Goal: Task Accomplishment & Management: Use online tool/utility

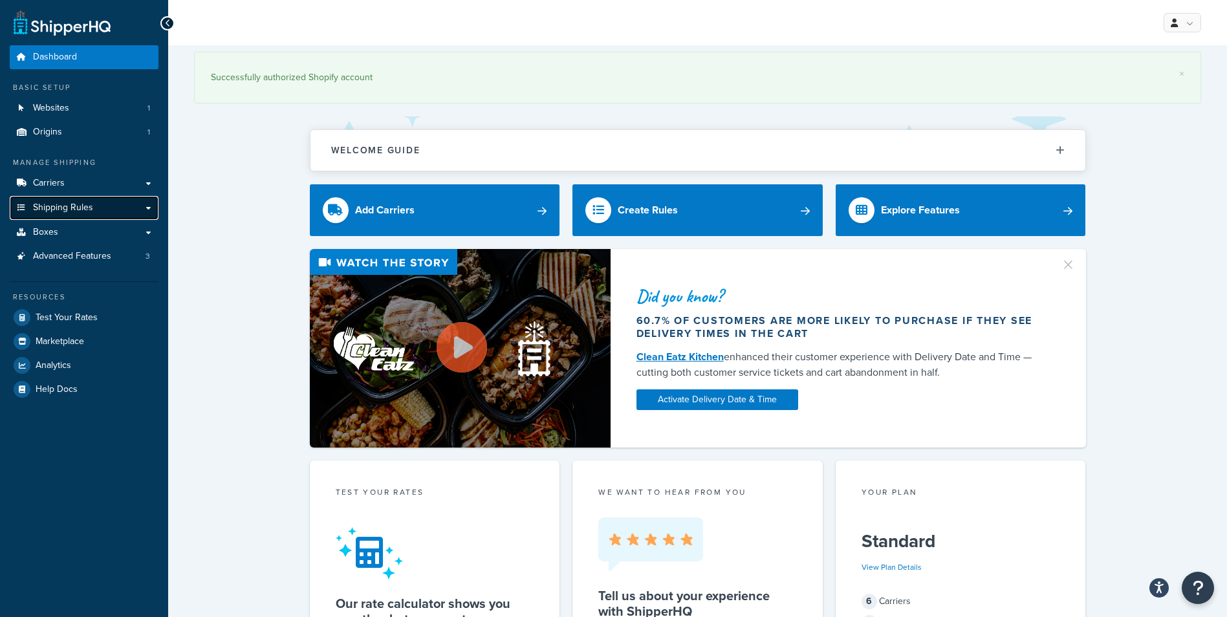
click at [82, 214] on link "Shipping Rules" at bounding box center [84, 208] width 149 height 24
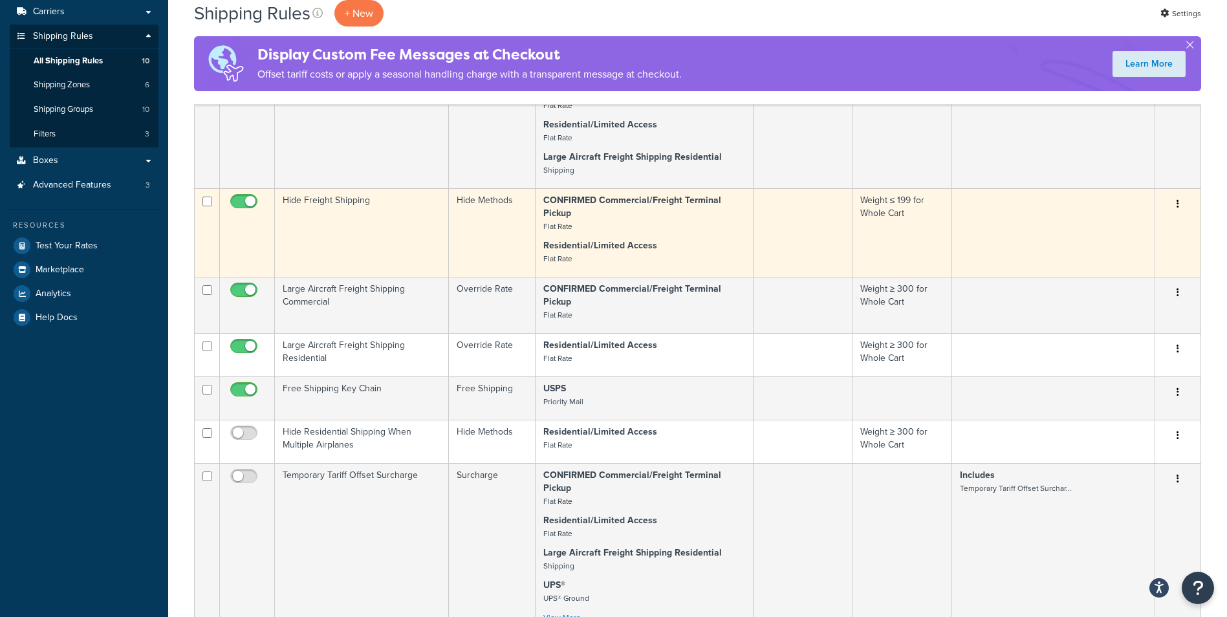
scroll to position [194, 0]
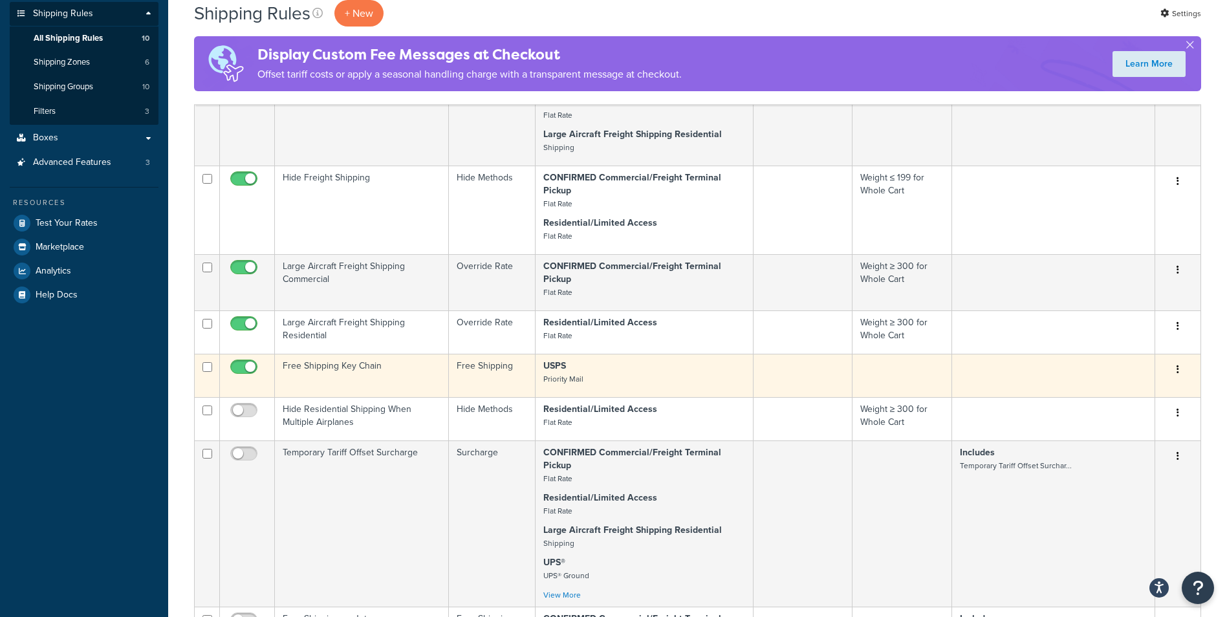
click at [355, 368] on td "Free Shipping Key Chain" at bounding box center [362, 375] width 174 height 43
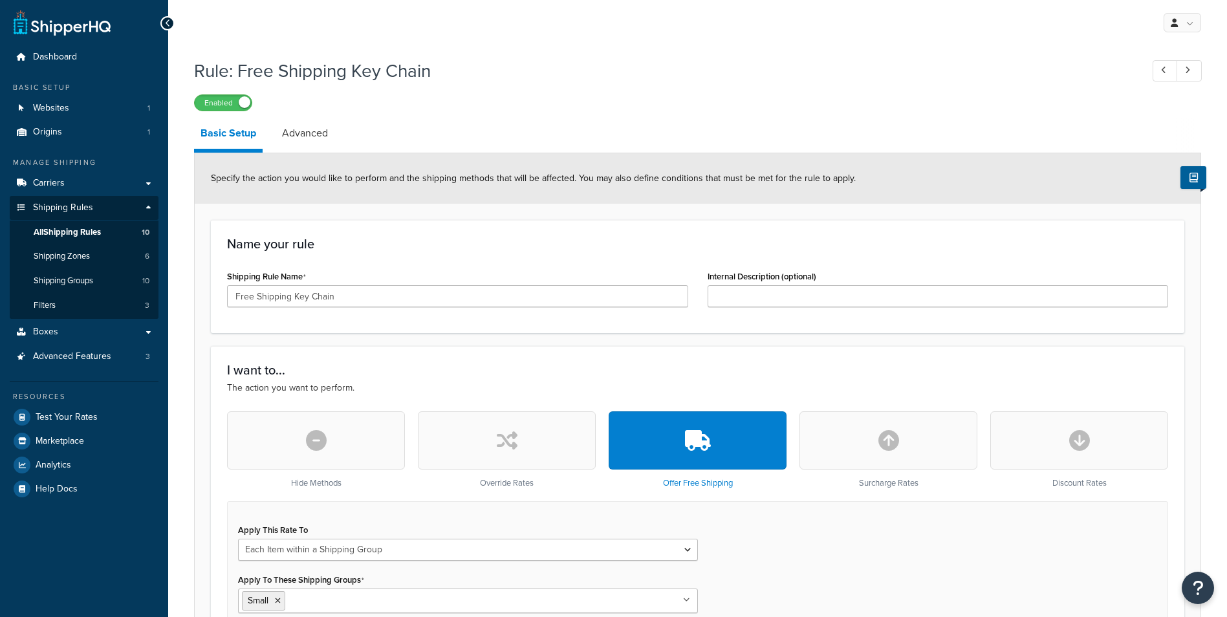
select select "ITEM"
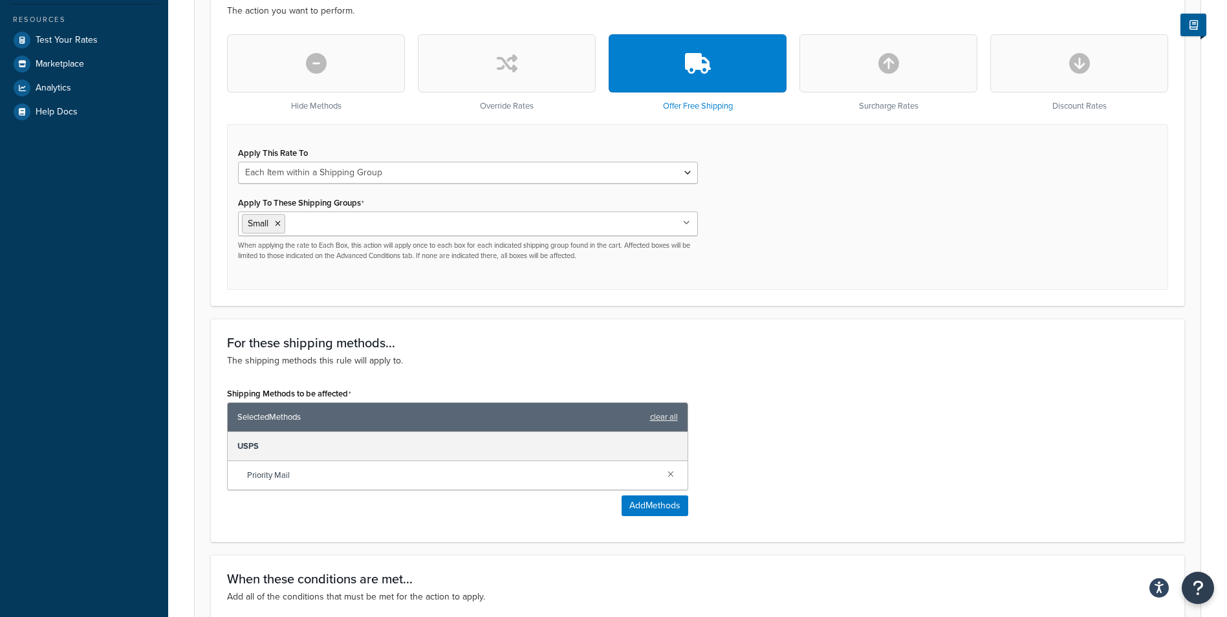
scroll to position [388, 0]
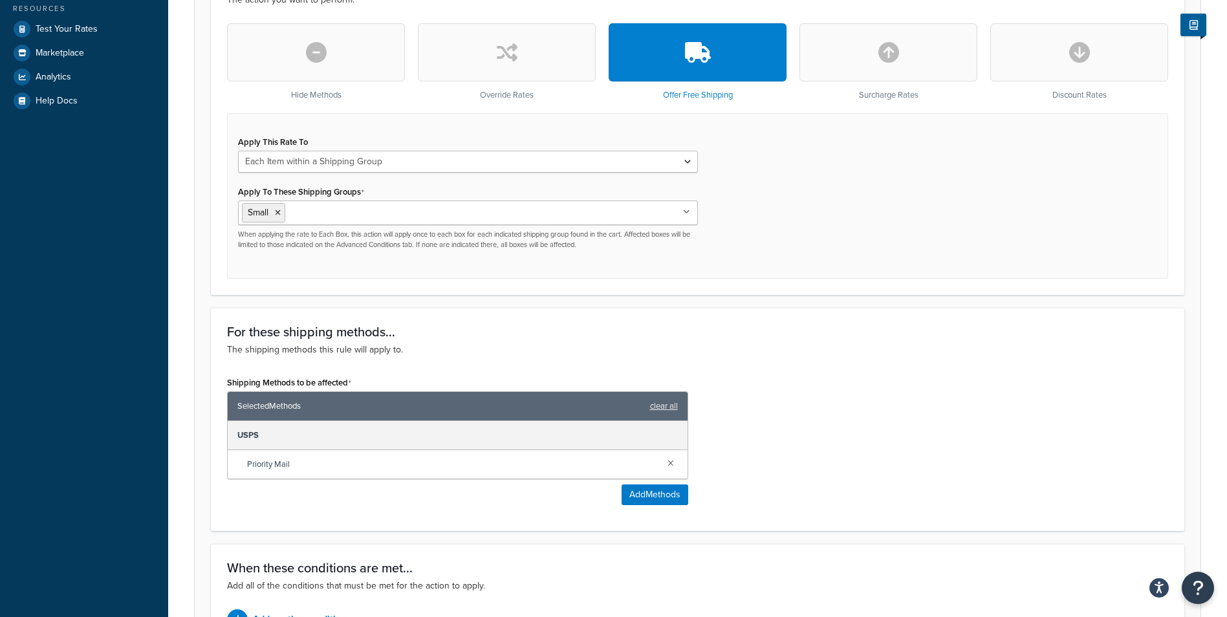
click at [685, 210] on icon at bounding box center [686, 212] width 7 height 8
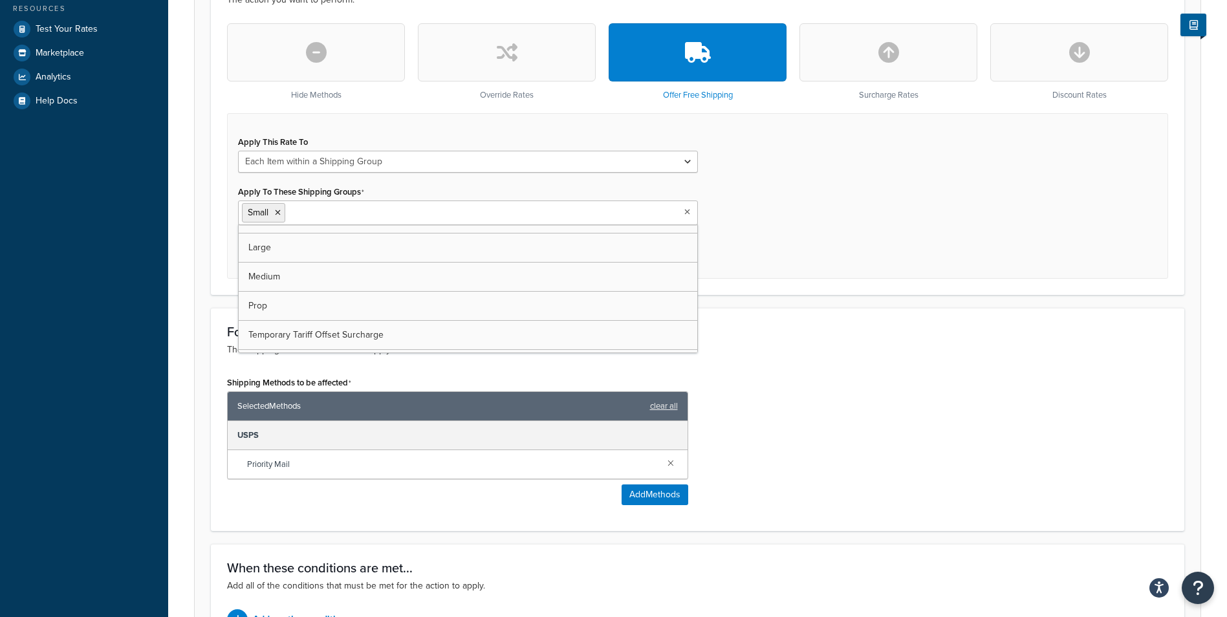
scroll to position [133, 0]
click at [853, 212] on div "Apply This Rate To Each Shipment in the Cart Each Shipping Group in the Cart Ea…" at bounding box center [697, 196] width 941 height 166
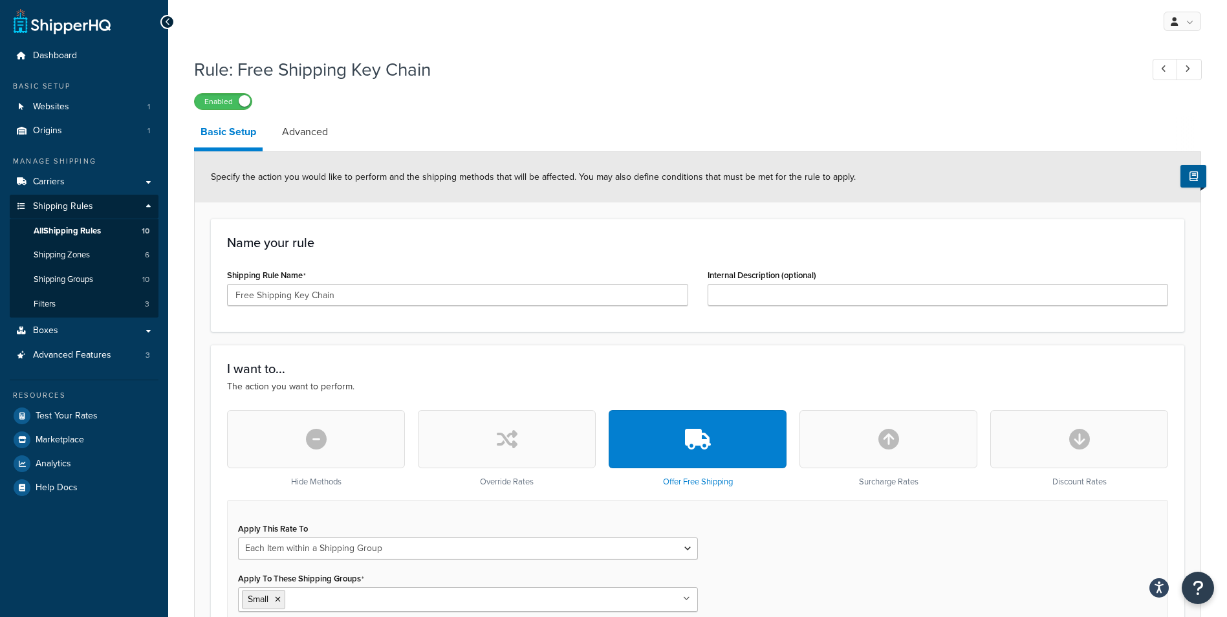
scroll to position [0, 0]
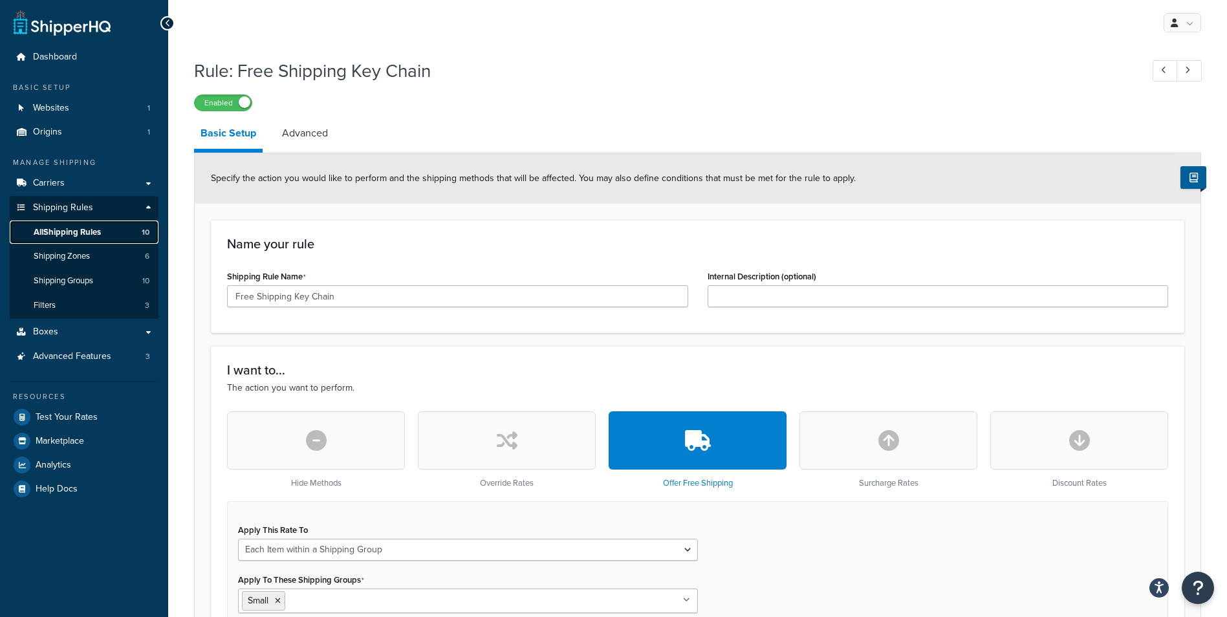
click at [87, 233] on span "All Shipping Rules" at bounding box center [67, 232] width 67 height 11
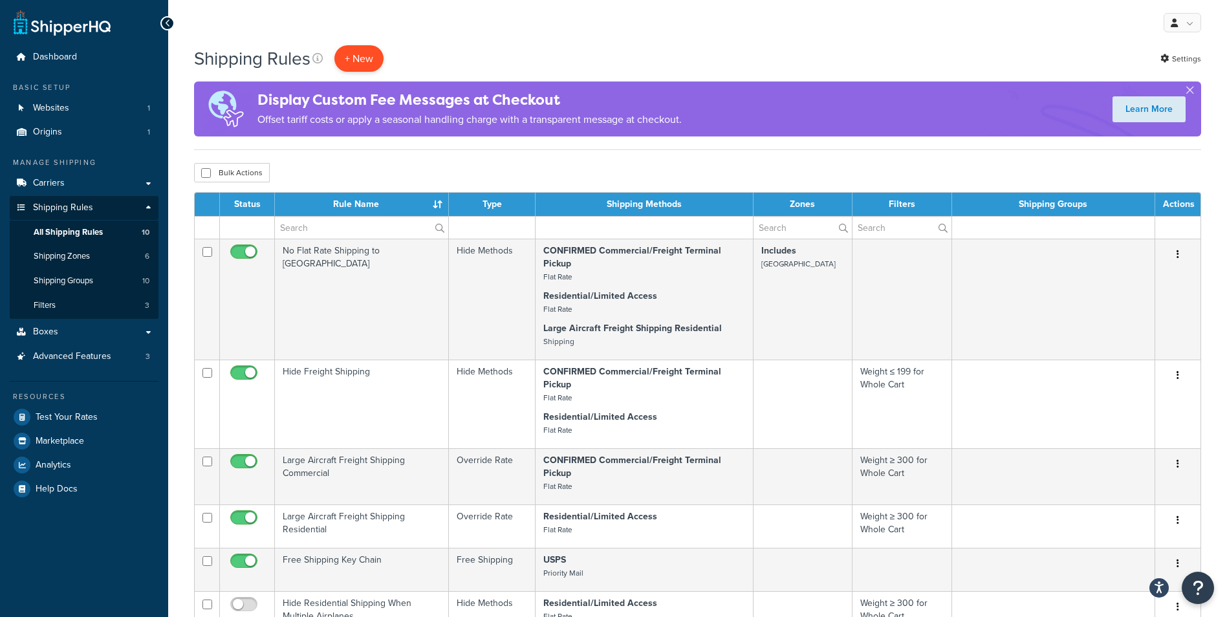
click at [368, 68] on p "+ New" at bounding box center [359, 58] width 49 height 27
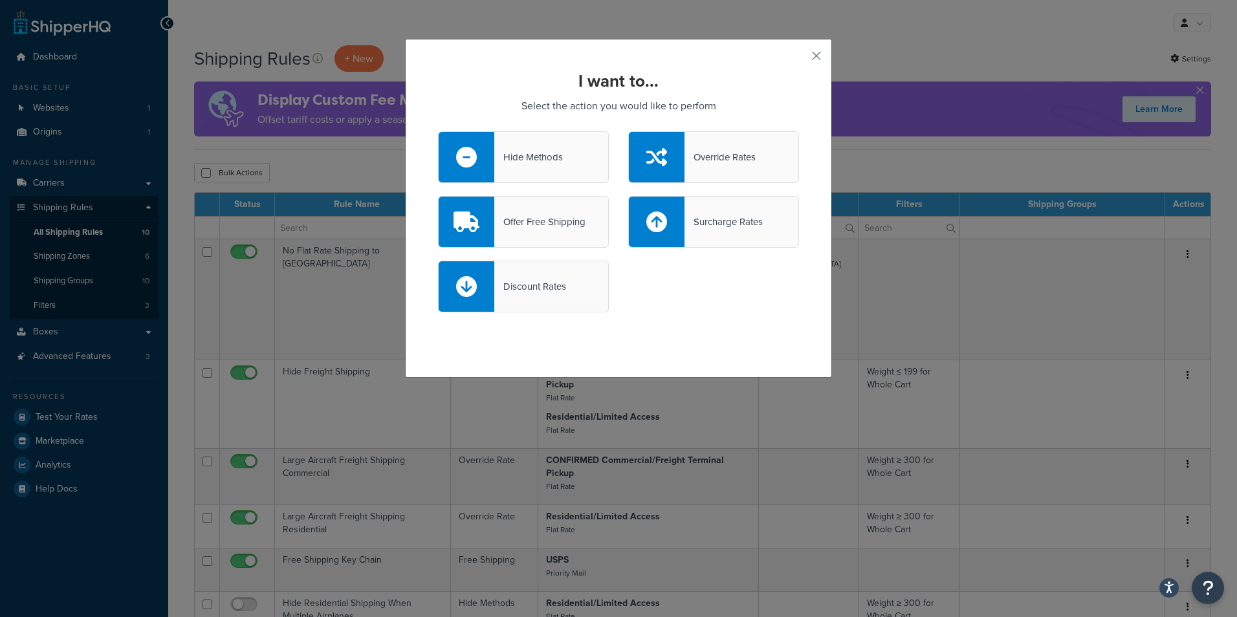
click at [549, 221] on div "Offer Free Shipping" at bounding box center [539, 222] width 91 height 18
click at [0, 0] on input "Offer Free Shipping" at bounding box center [0, 0] width 0 height 0
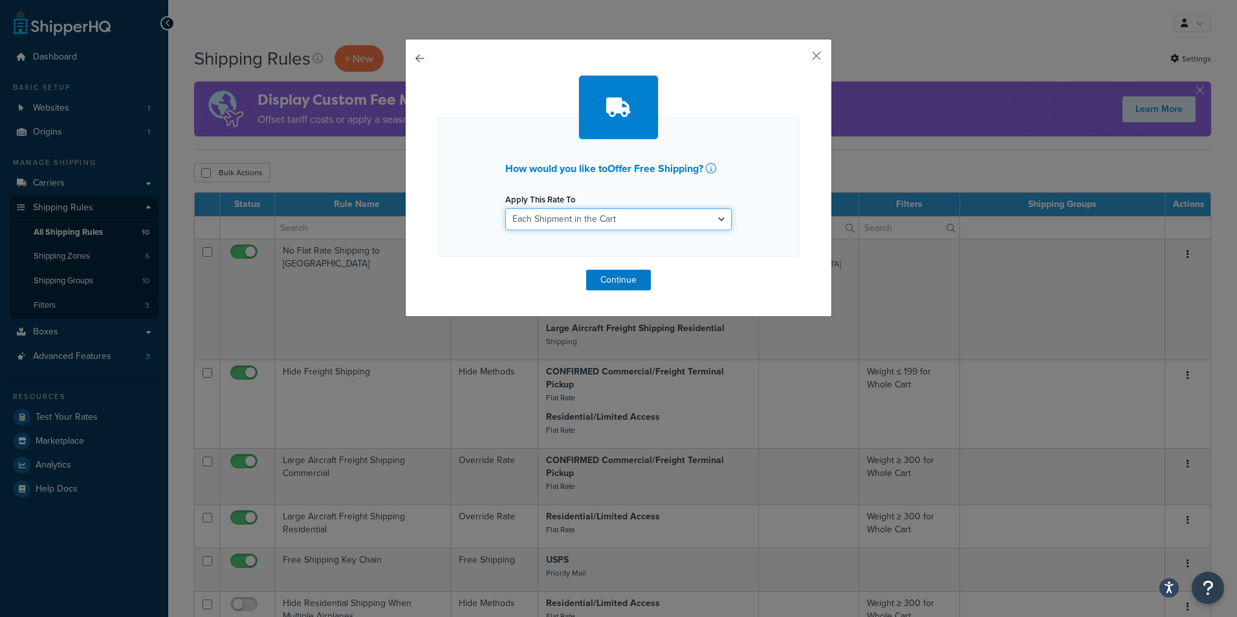
click at [643, 219] on select "Each Shipment in the Cart Each Shipping Group in the Cart Each Item within a Sh…" at bounding box center [618, 219] width 226 height 22
click at [505, 208] on select "Each Shipment in the Cart Each Shipping Group in the Cart Each Item within a Sh…" at bounding box center [618, 219] width 226 height 22
click at [623, 274] on button "Continue" at bounding box center [618, 280] width 65 height 21
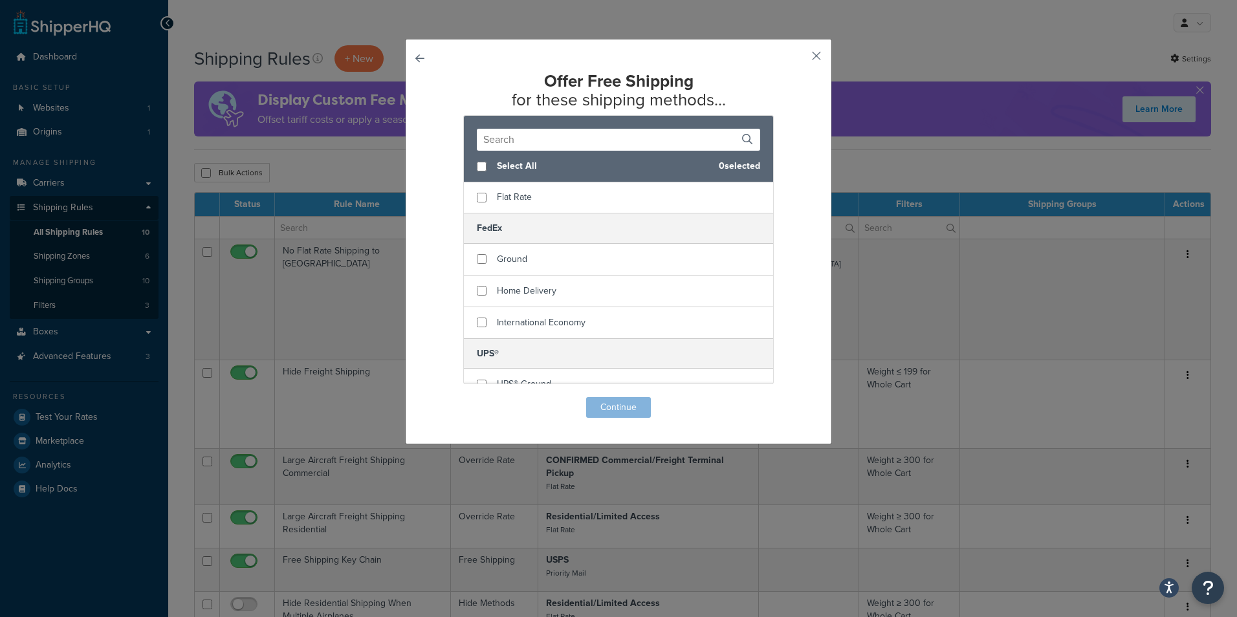
scroll to position [194, 0]
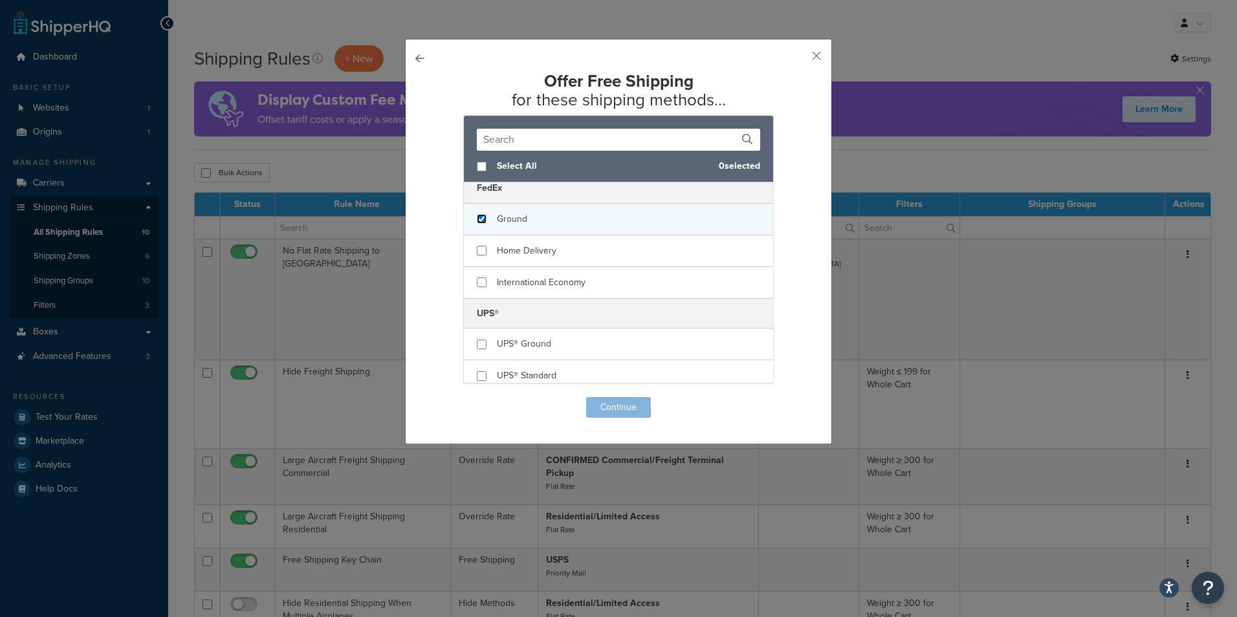
click at [478, 221] on input "checkbox" at bounding box center [482, 219] width 10 height 10
checkbox input "true"
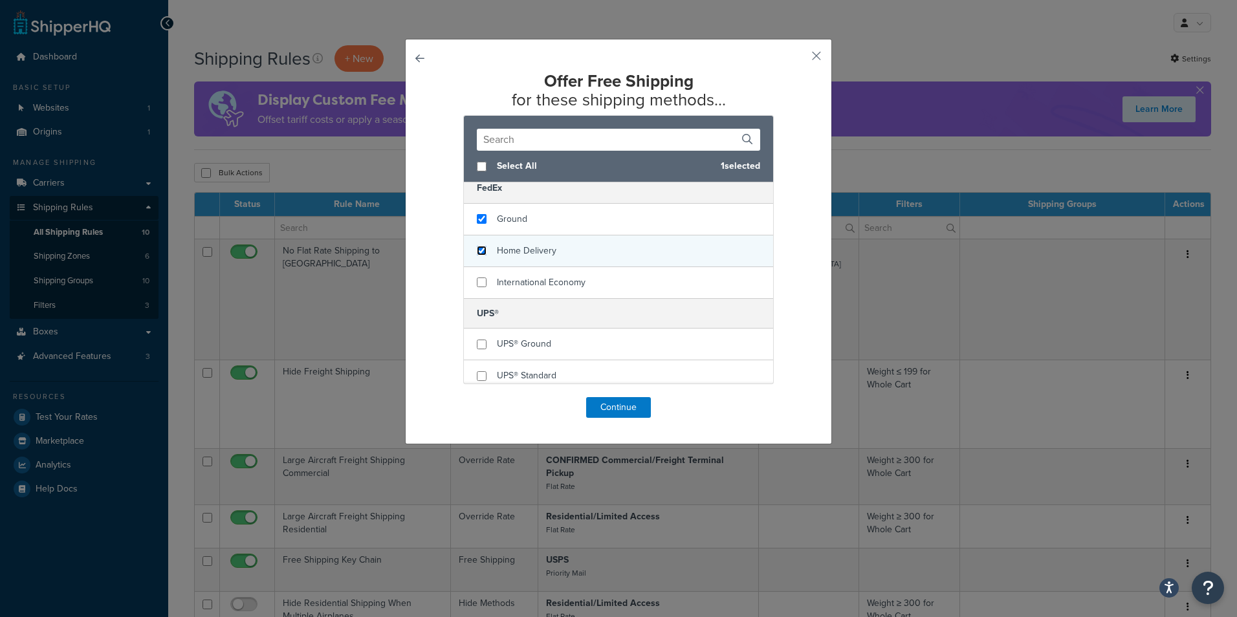
click at [478, 252] on input "checkbox" at bounding box center [482, 251] width 10 height 10
checkbox input "true"
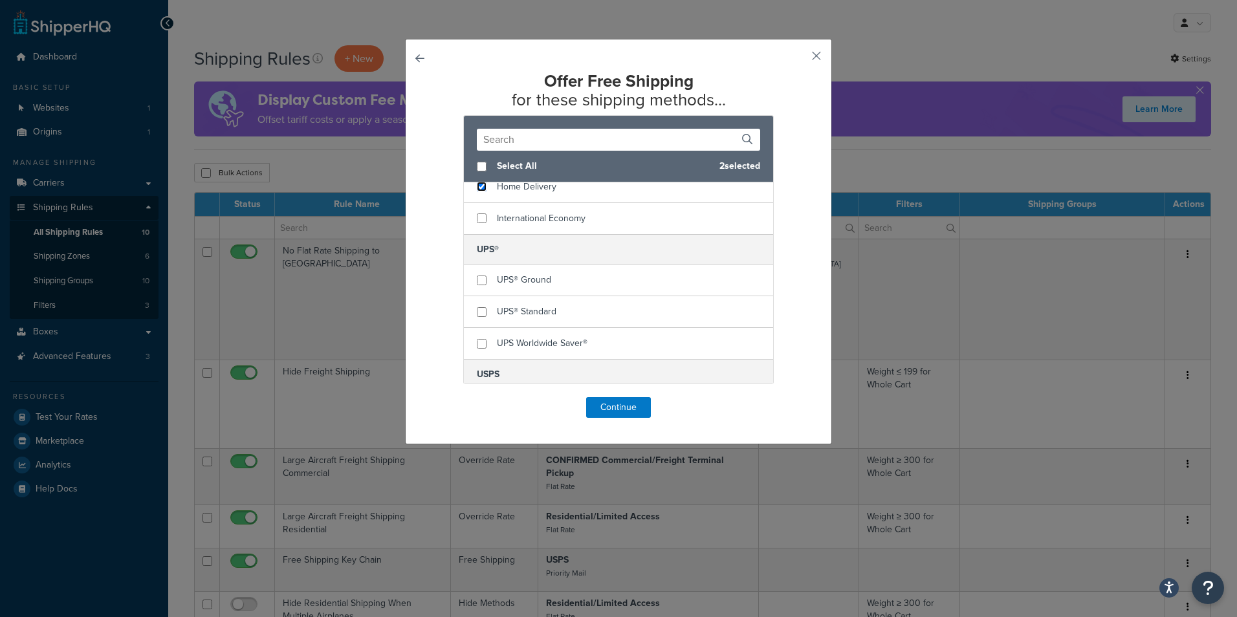
scroll to position [324, 0]
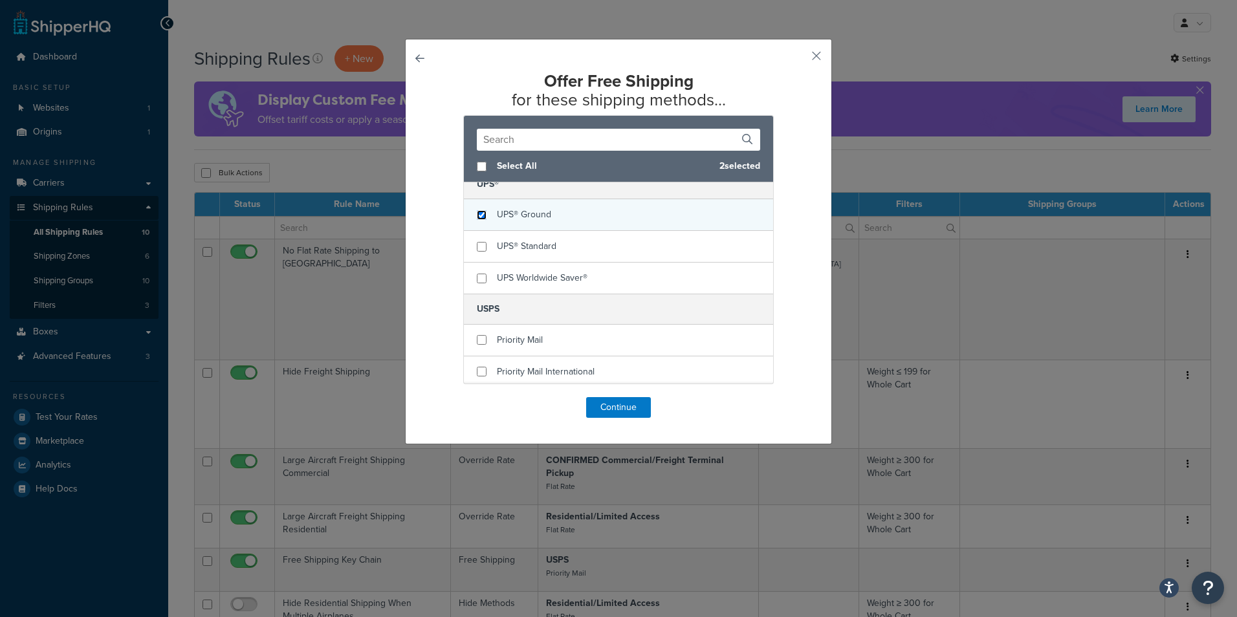
click at [477, 215] on input "checkbox" at bounding box center [482, 215] width 10 height 10
checkbox input "true"
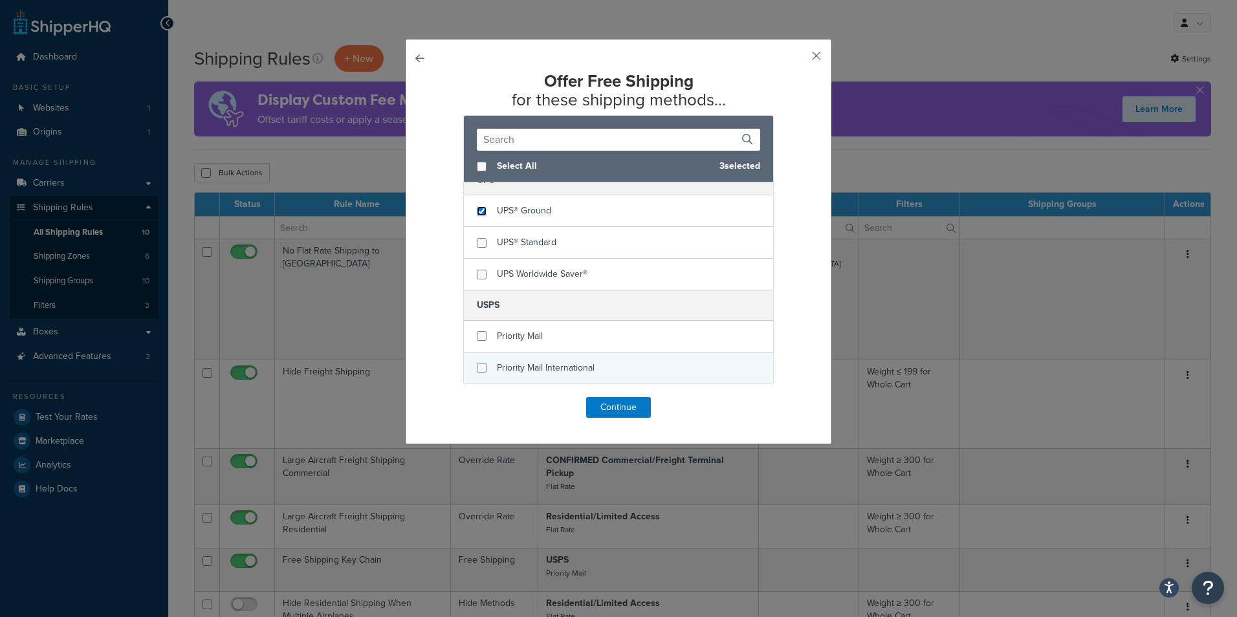
scroll to position [358, 0]
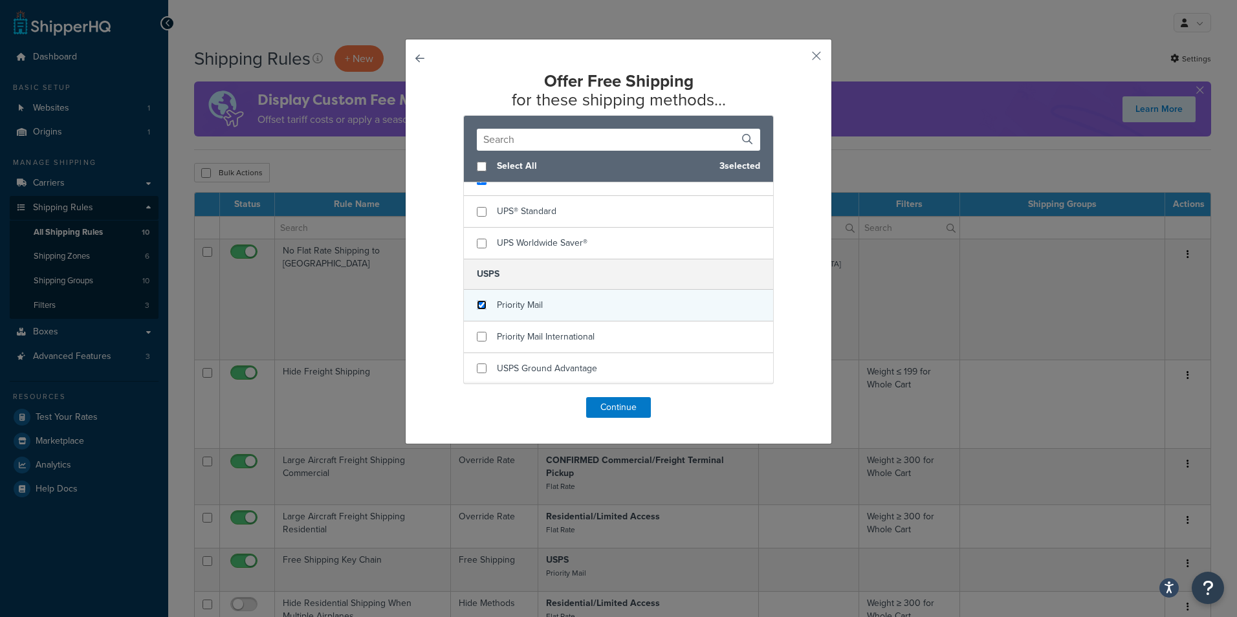
click at [478, 304] on input "checkbox" at bounding box center [482, 305] width 10 height 10
checkbox input "true"
click at [632, 404] on button "Continue" at bounding box center [618, 407] width 65 height 21
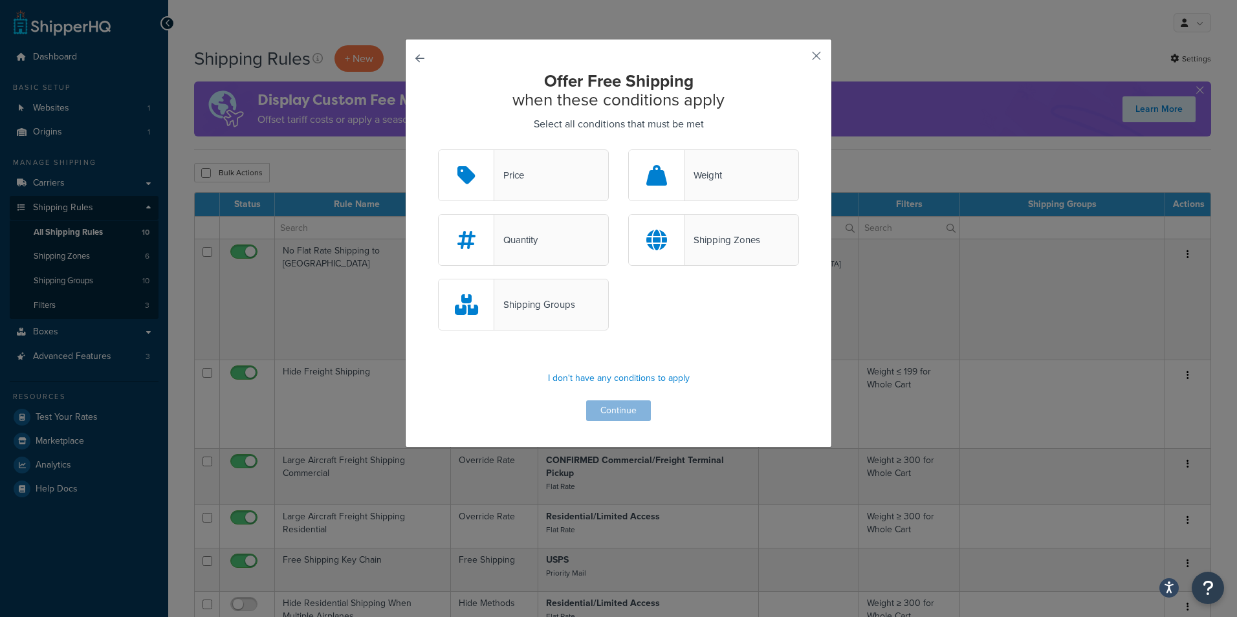
click at [563, 303] on div "Shipping Groups" at bounding box center [534, 305] width 81 height 18
click at [0, 0] on input "Shipping Groups" at bounding box center [0, 0] width 0 height 0
click at [621, 410] on button "Continue" at bounding box center [618, 411] width 65 height 21
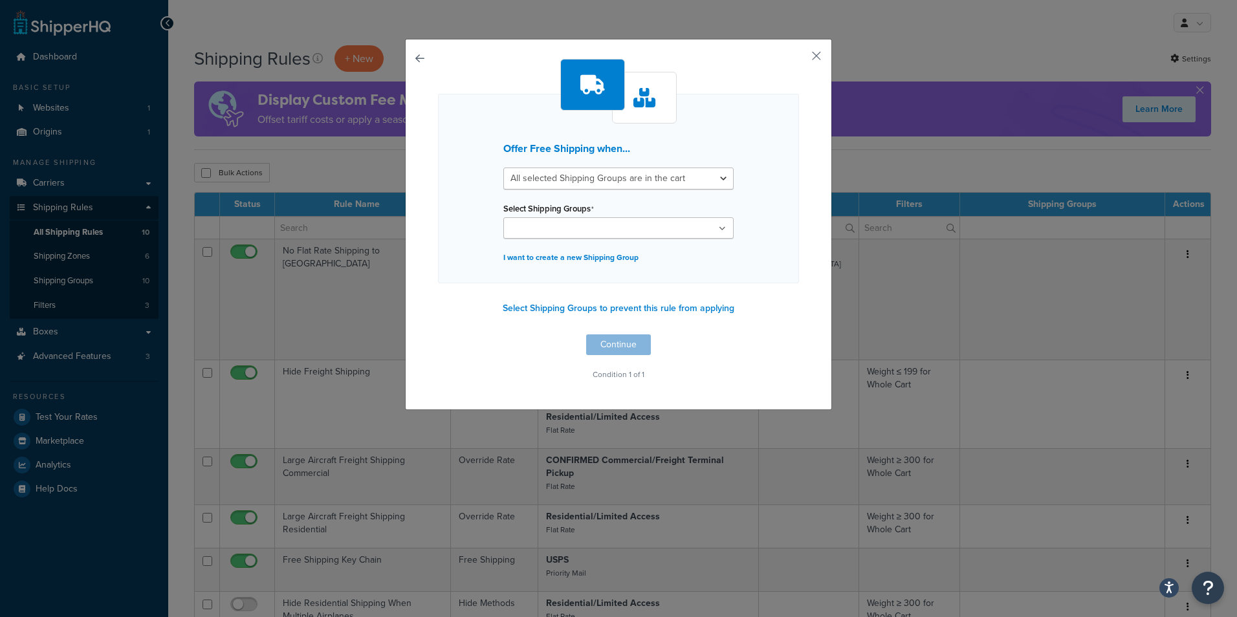
click at [611, 226] on ul at bounding box center [618, 227] width 230 height 21
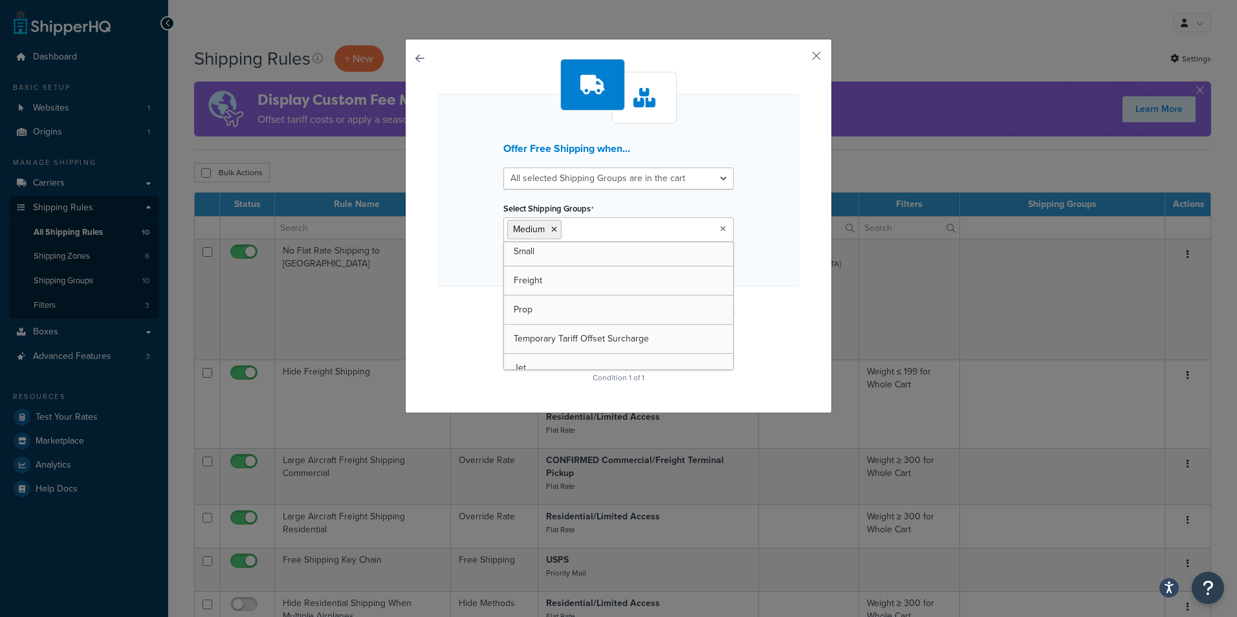
scroll to position [4, 0]
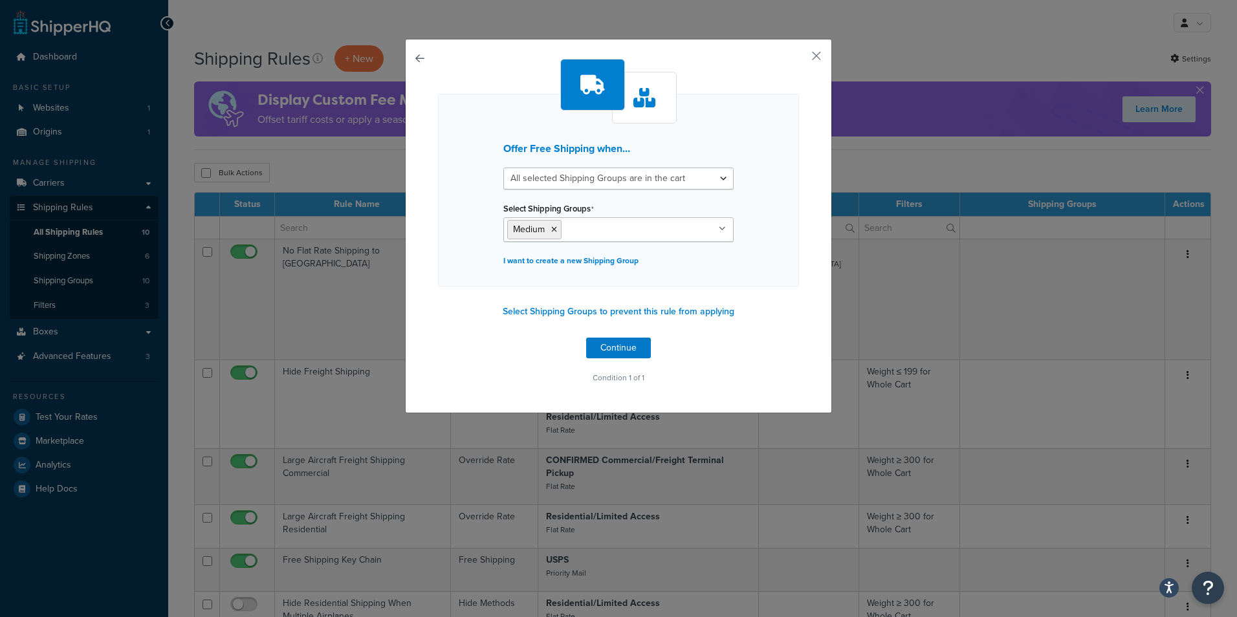
click at [749, 226] on div "Offer Free Shipping when... All selected Shipping Groups are in the cart Any se…" at bounding box center [618, 190] width 361 height 193
click at [613, 348] on button "Continue" at bounding box center [618, 348] width 65 height 21
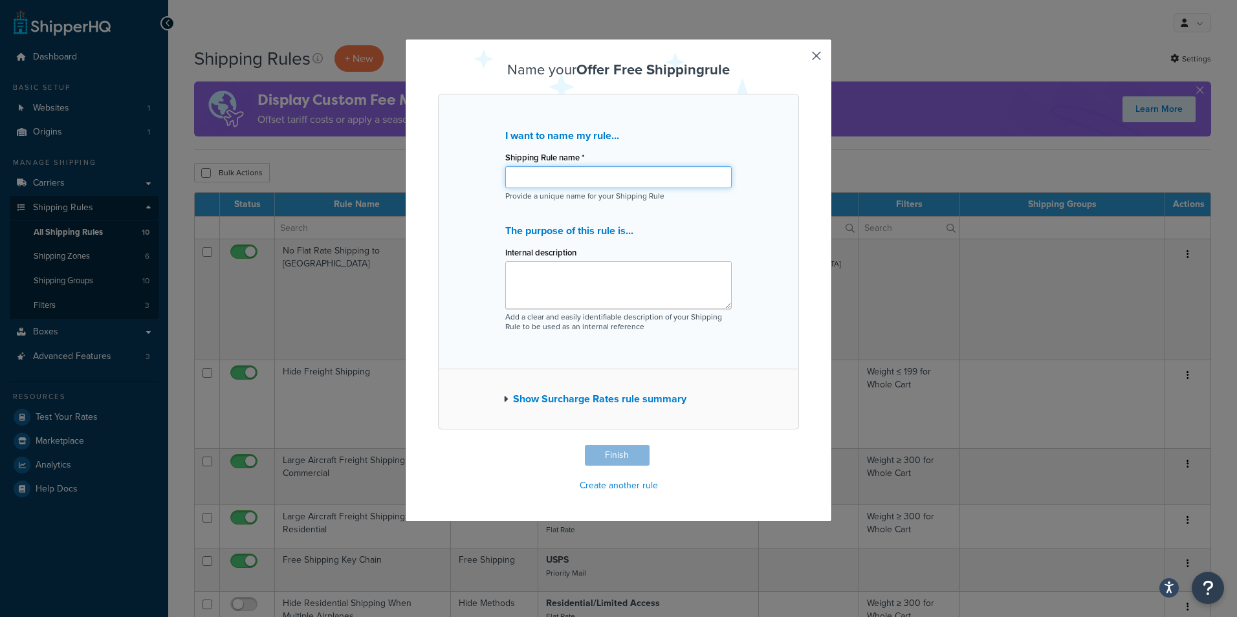
click at [556, 176] on input "Shipping Rule name *" at bounding box center [618, 177] width 226 height 22
type input "F"
type input "TMOTOR Free Shipping"
click at [601, 463] on button "Finish" at bounding box center [617, 455] width 65 height 21
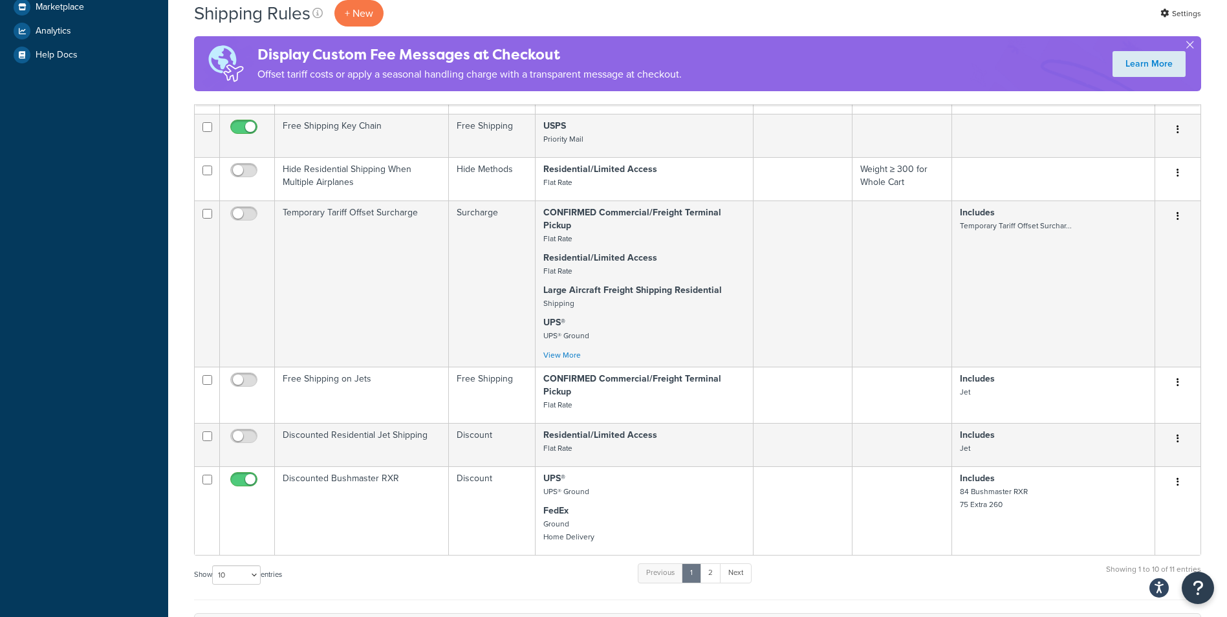
scroll to position [453, 0]
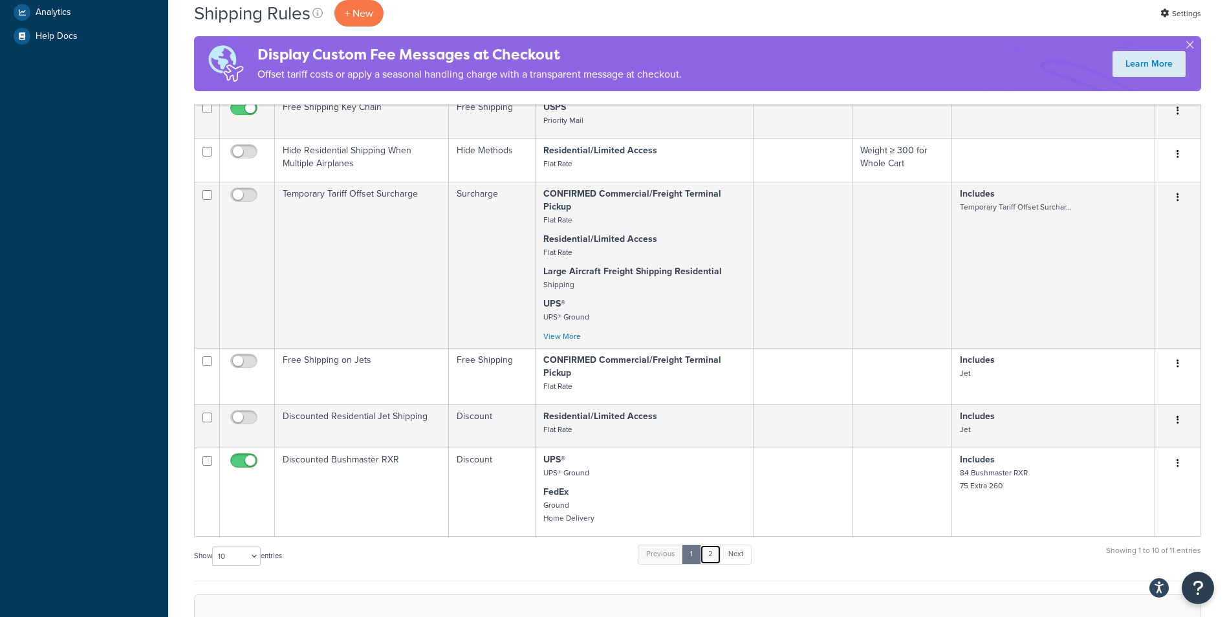
click at [716, 559] on link "2" at bounding box center [710, 554] width 21 height 19
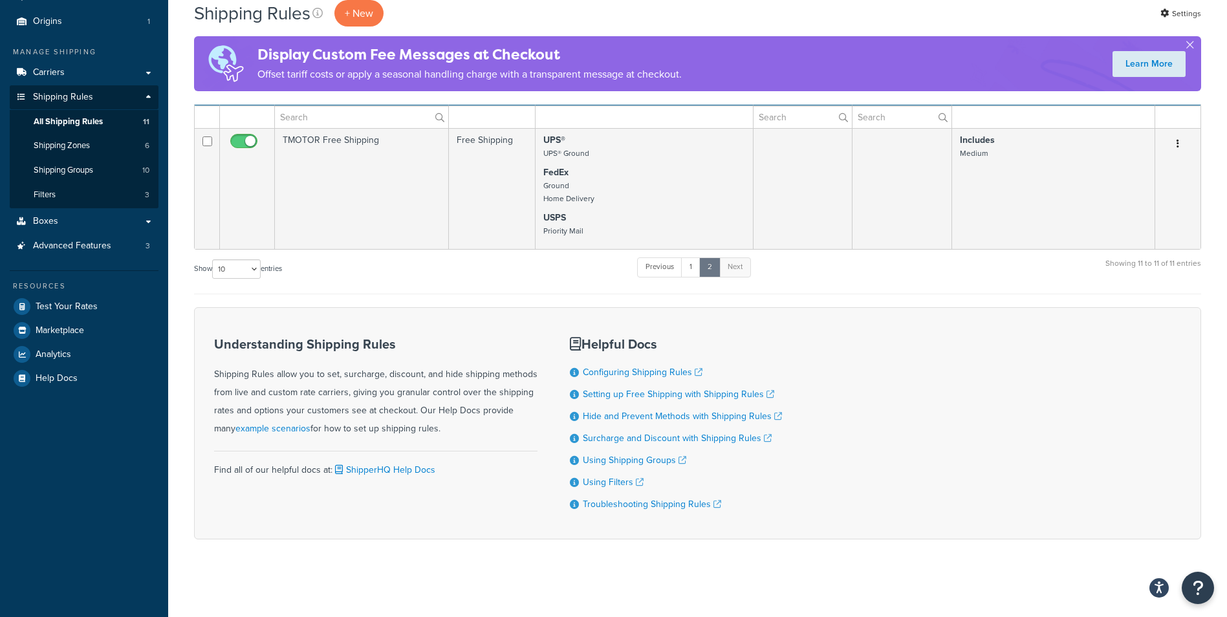
scroll to position [0, 0]
